Goal: Task Accomplishment & Management: Manage account settings

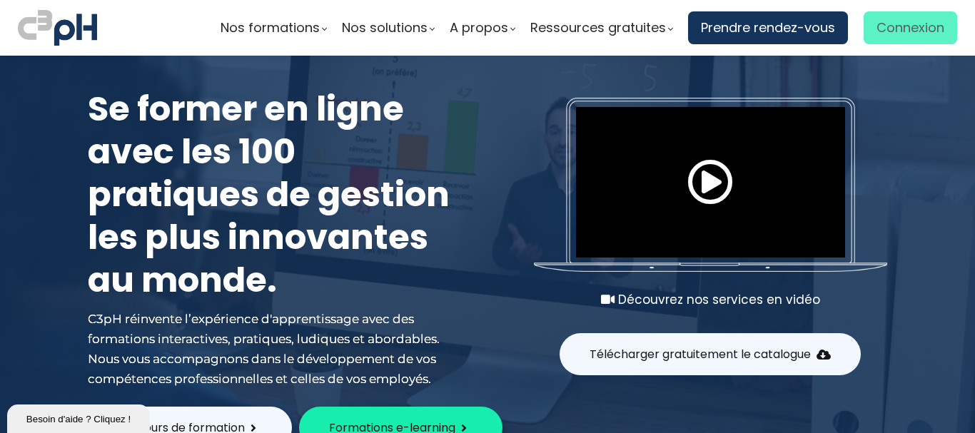
click at [896, 31] on span "Connexion" at bounding box center [910, 27] width 68 height 21
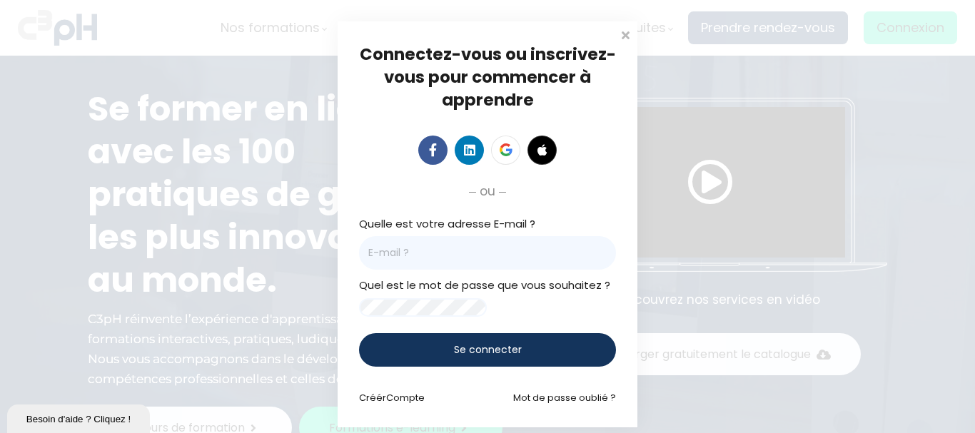
click at [430, 254] on input "email" at bounding box center [487, 253] width 257 height 34
click at [400, 251] on input "ty" at bounding box center [487, 253] width 257 height 34
click at [409, 250] on input "typhaniegoutal" at bounding box center [487, 253] width 257 height 34
click at [456, 254] on input "typhanie.goutal" at bounding box center [487, 253] width 257 height 34
click at [456, 254] on input "typhanie.goutal@" at bounding box center [487, 253] width 257 height 34
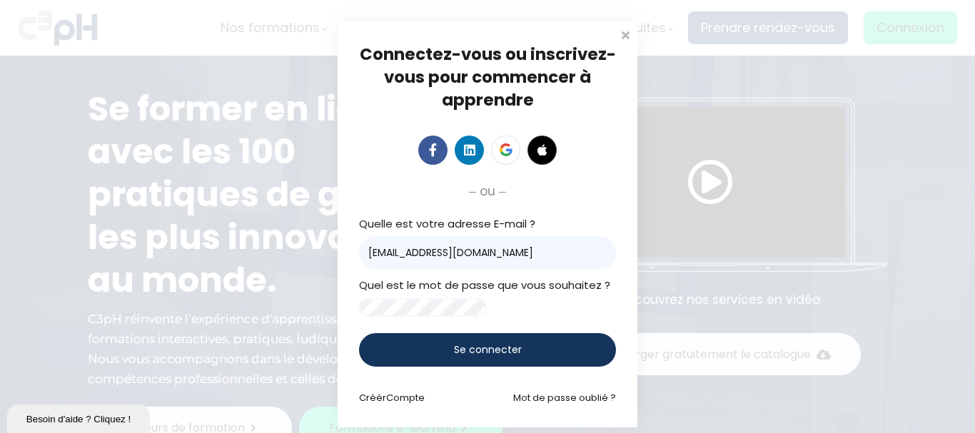
type input "[EMAIL_ADDRESS][DOMAIN_NAME]"
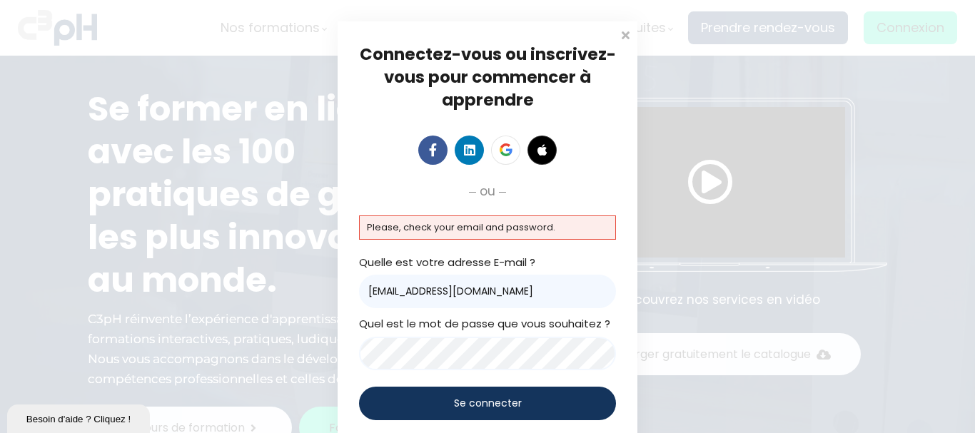
click at [290, 351] on div "Connectez-vous ou inscrivez-vous pour commencer à apprendre Connectez-vous pour…" at bounding box center [487, 251] width 975 height 502
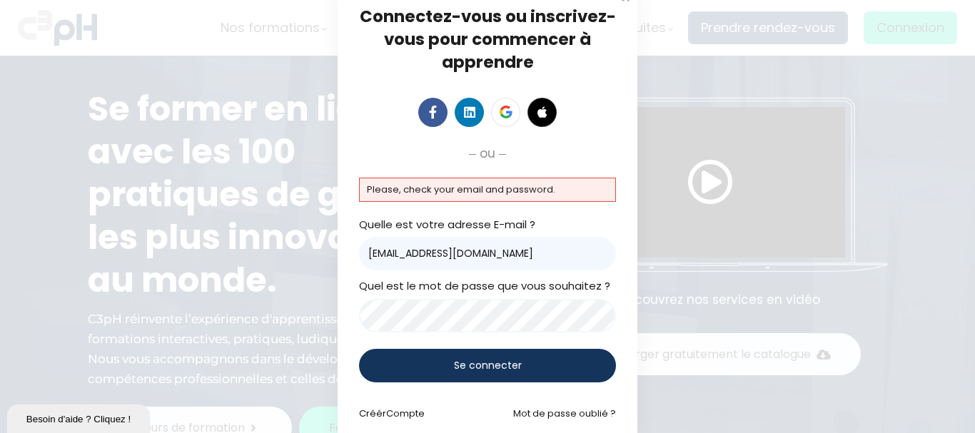
scroll to position [69, 0]
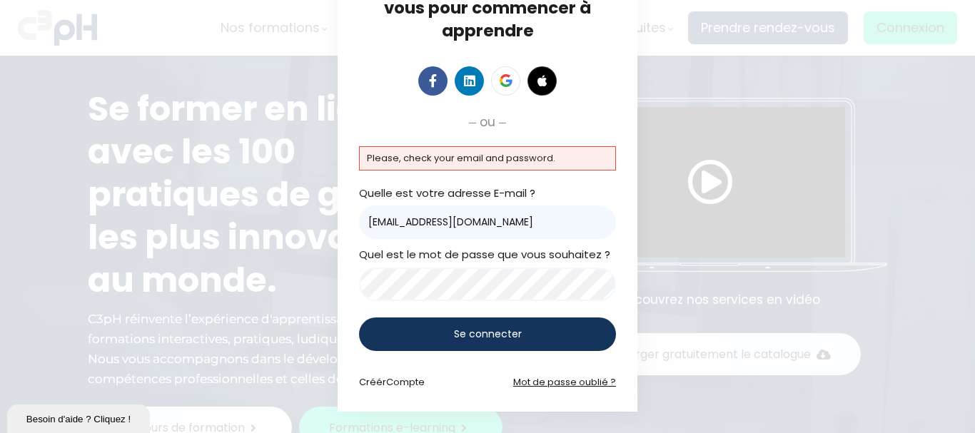
click at [581, 382] on link "Mot de passe oublié ?" at bounding box center [564, 382] width 103 height 14
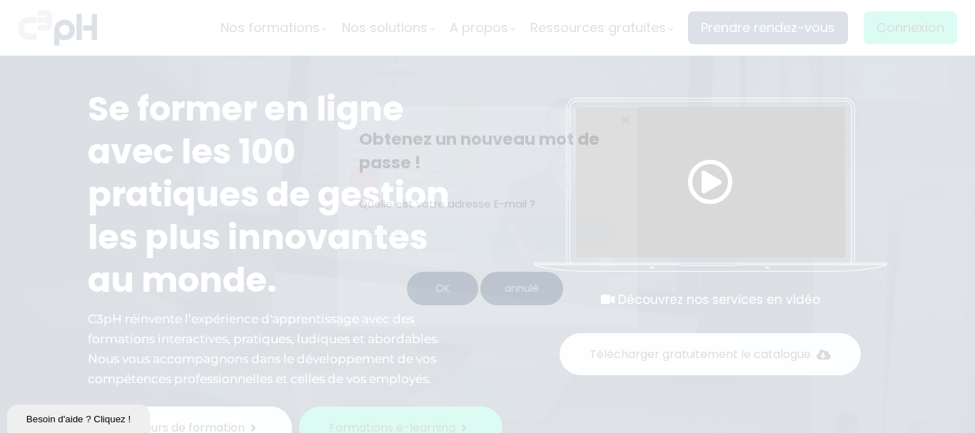
scroll to position [0, 0]
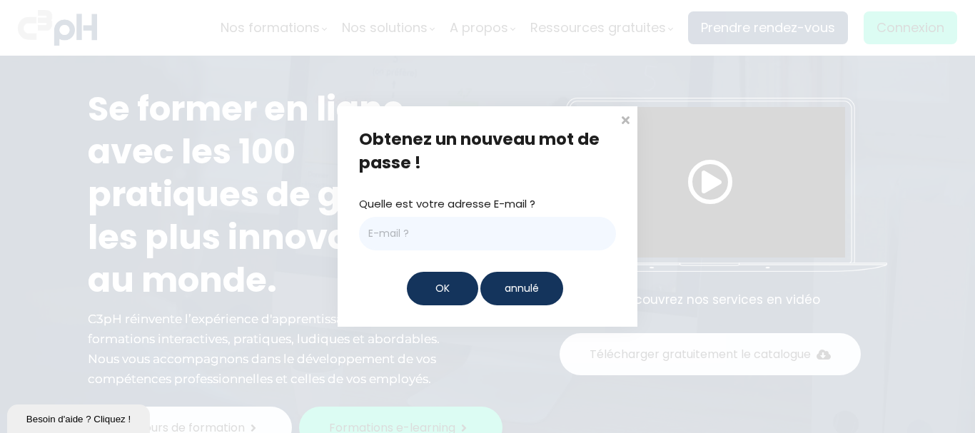
click at [438, 236] on input "email" at bounding box center [487, 234] width 257 height 34
type input "[EMAIL_ADDRESS][DOMAIN_NAME]"
click at [463, 290] on div "OK" at bounding box center [442, 289] width 71 height 34
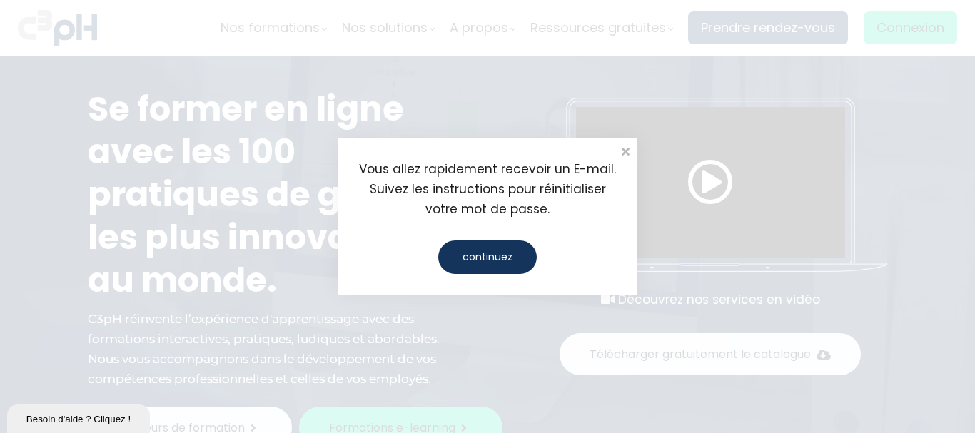
click at [511, 263] on div "continuez" at bounding box center [487, 257] width 98 height 34
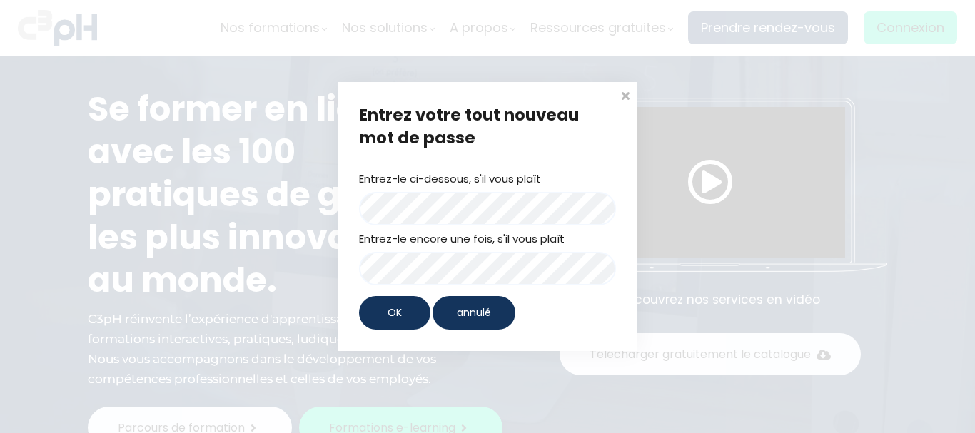
click at [410, 319] on div "OK" at bounding box center [394, 313] width 71 height 34
